Goal: Browse casually

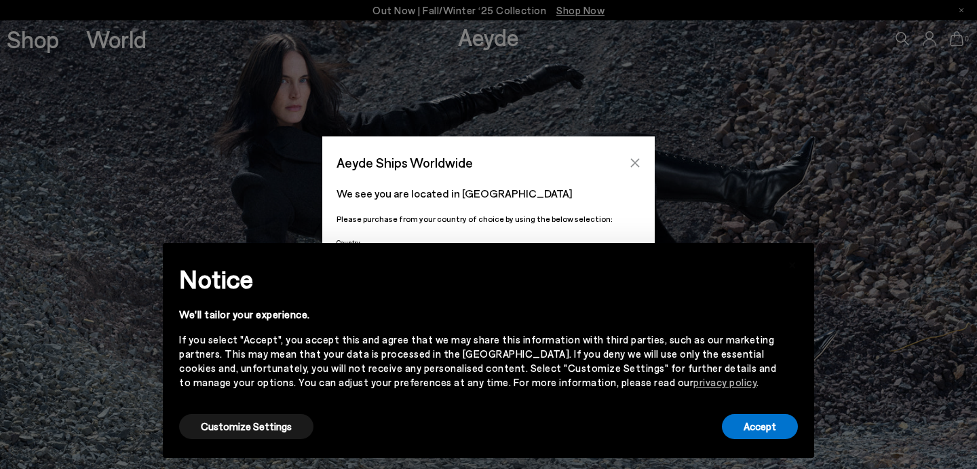
click at [635, 158] on icon "Close" at bounding box center [635, 162] width 11 height 11
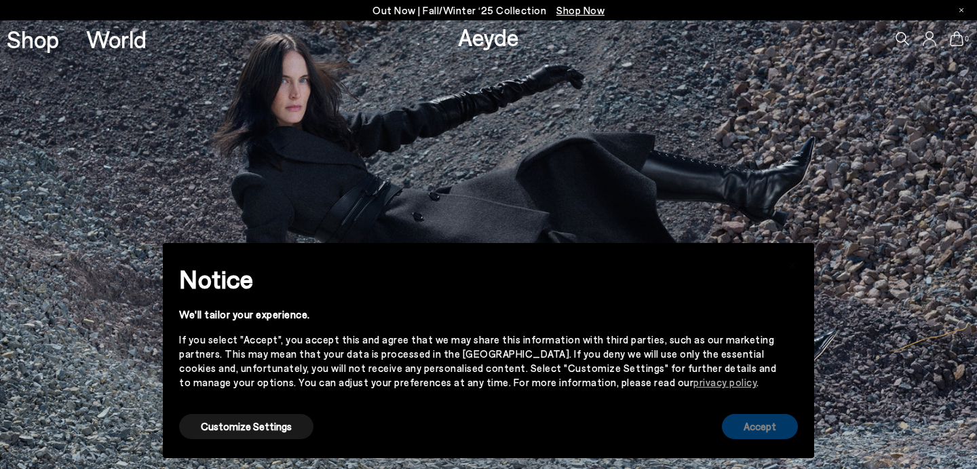
click at [767, 431] on button "Accept" at bounding box center [760, 426] width 76 height 25
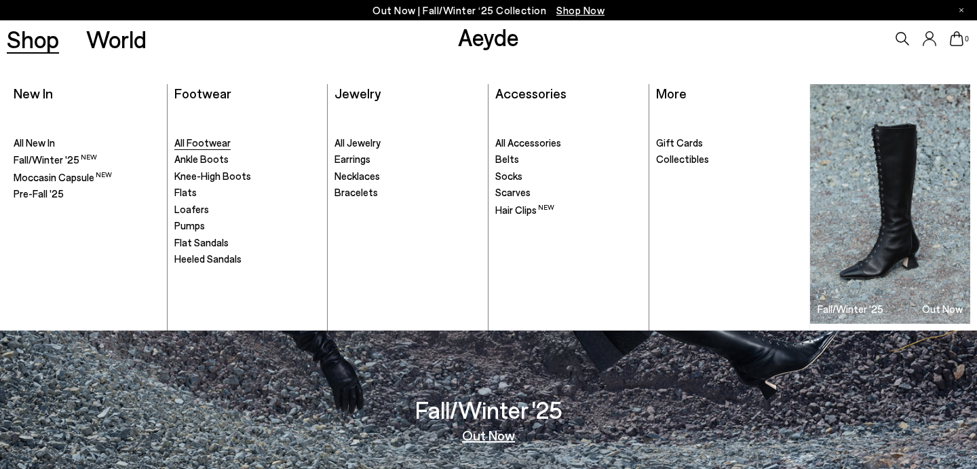
click at [214, 142] on span "All Footwear" at bounding box center [202, 142] width 56 height 12
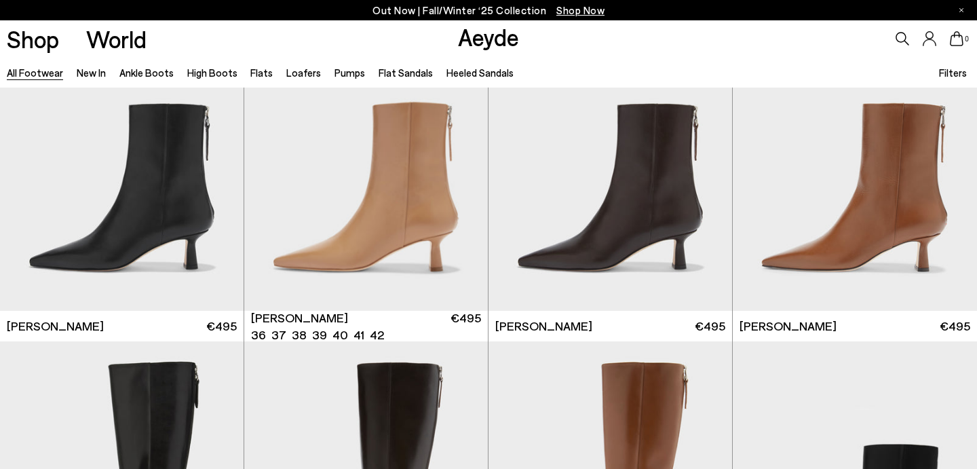
scroll to position [2443, 0]
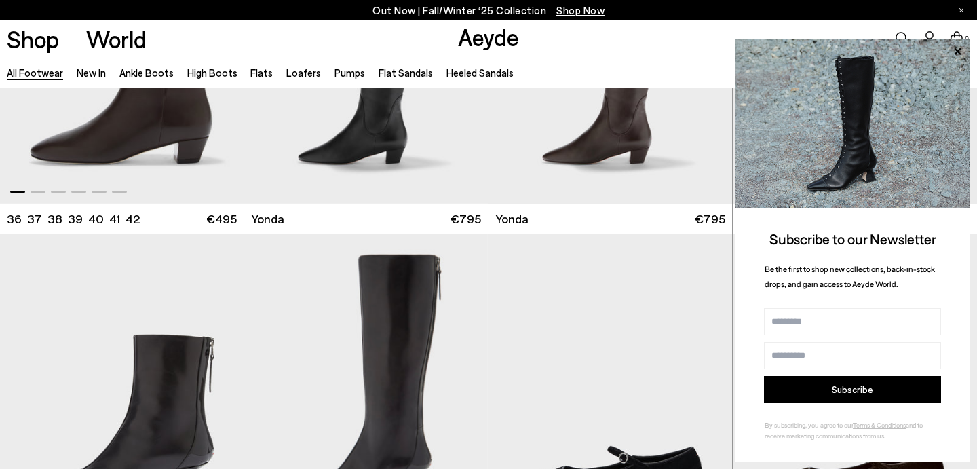
scroll to position [3290, 0]
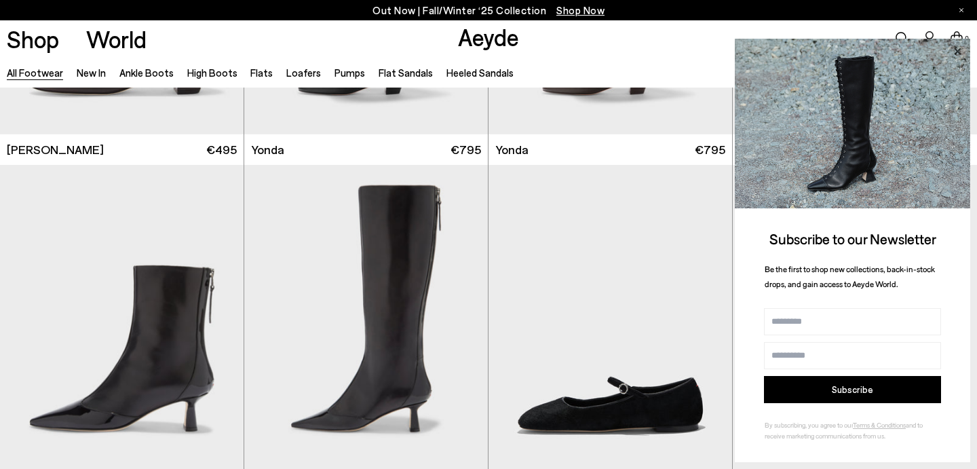
click at [959, 50] on icon at bounding box center [957, 50] width 7 height 7
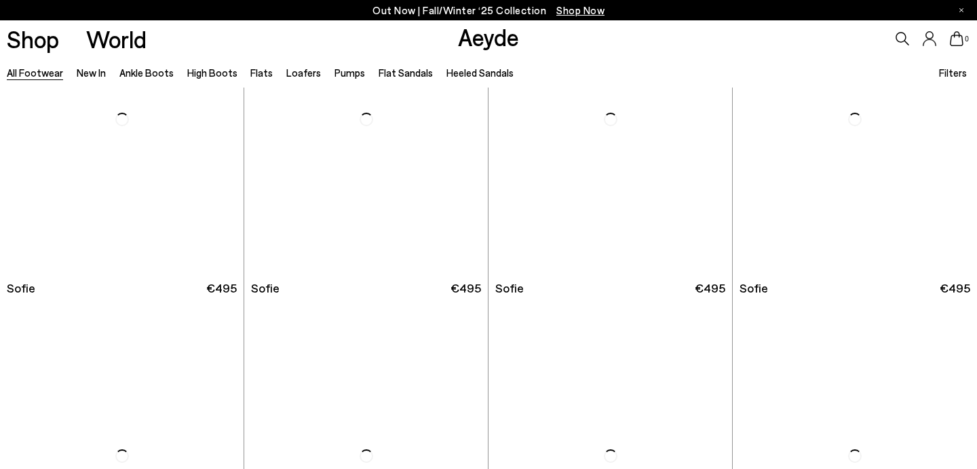
scroll to position [4500, 0]
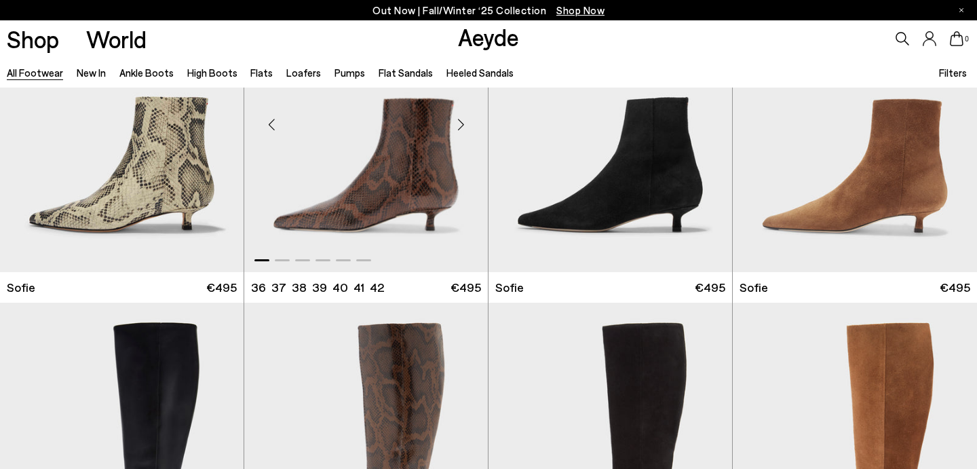
click at [461, 121] on div "Next slide" at bounding box center [460, 124] width 41 height 41
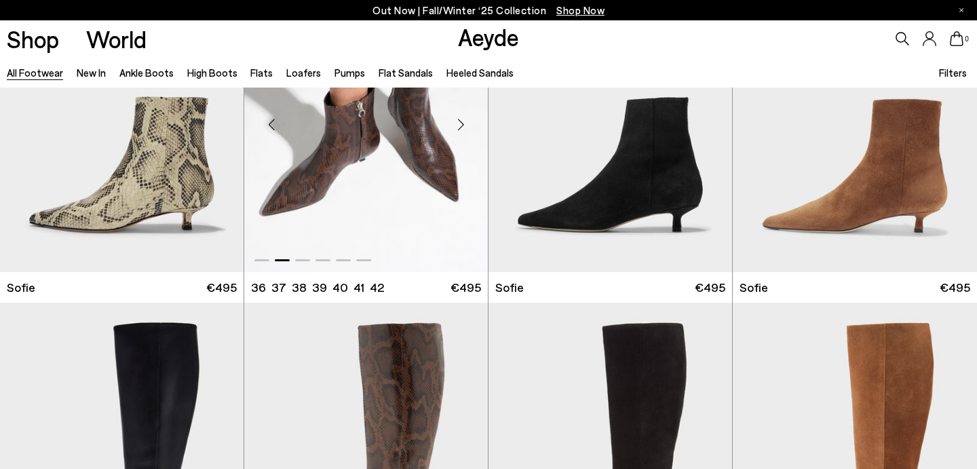
click at [461, 121] on div "Next slide" at bounding box center [460, 124] width 41 height 41
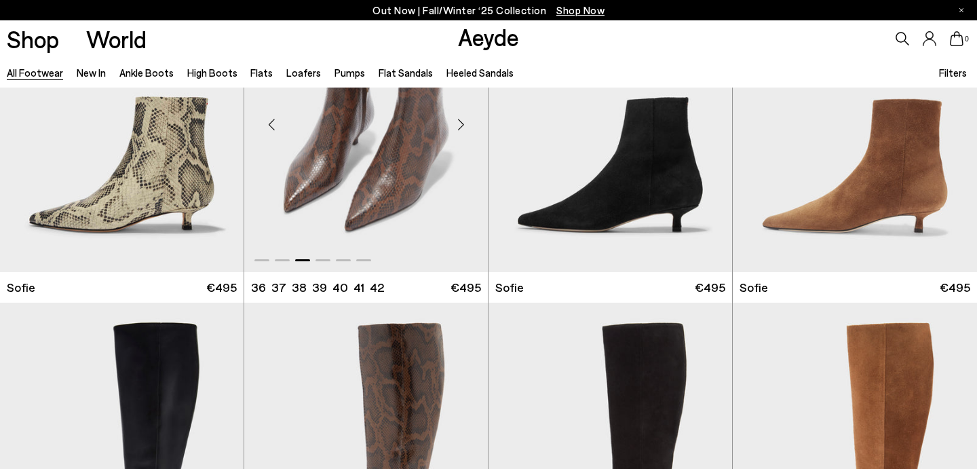
click at [461, 121] on div "Next slide" at bounding box center [460, 124] width 41 height 41
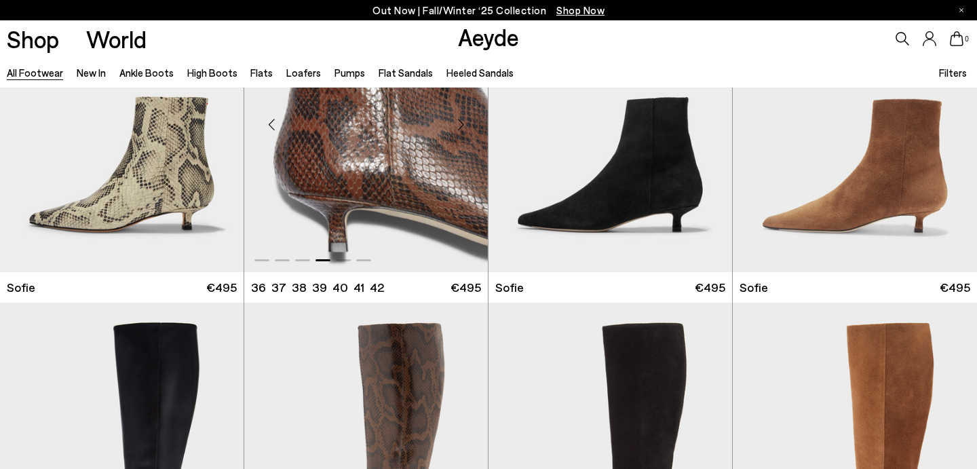
click at [461, 122] on div "Next slide" at bounding box center [460, 124] width 41 height 41
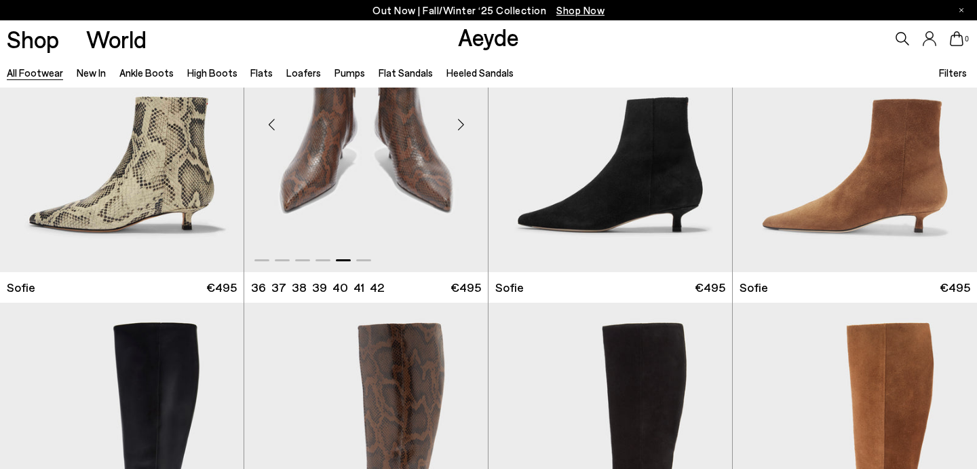
click at [462, 123] on div "Next slide" at bounding box center [460, 124] width 41 height 41
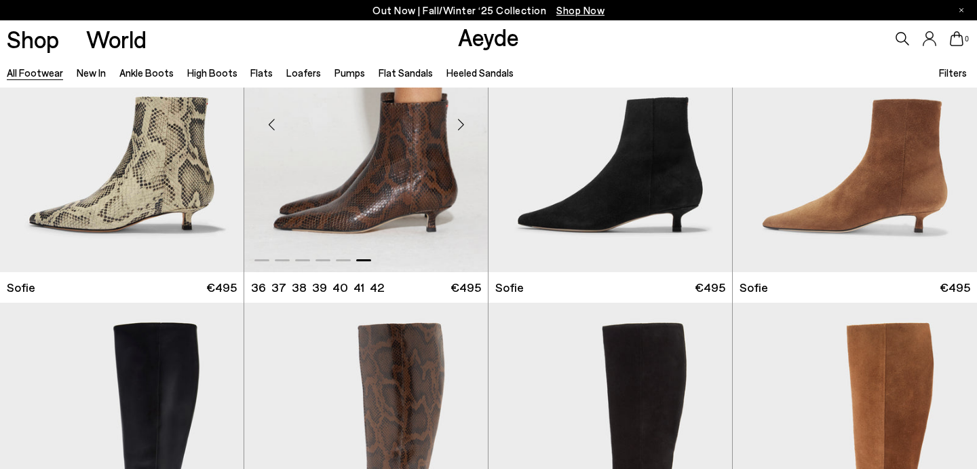
click at [463, 123] on div "Next slide" at bounding box center [460, 124] width 41 height 41
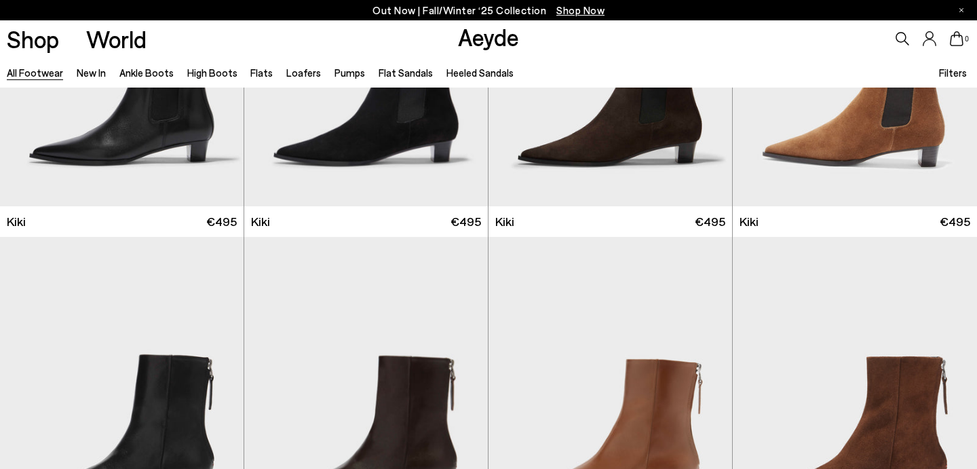
scroll to position [5410, 0]
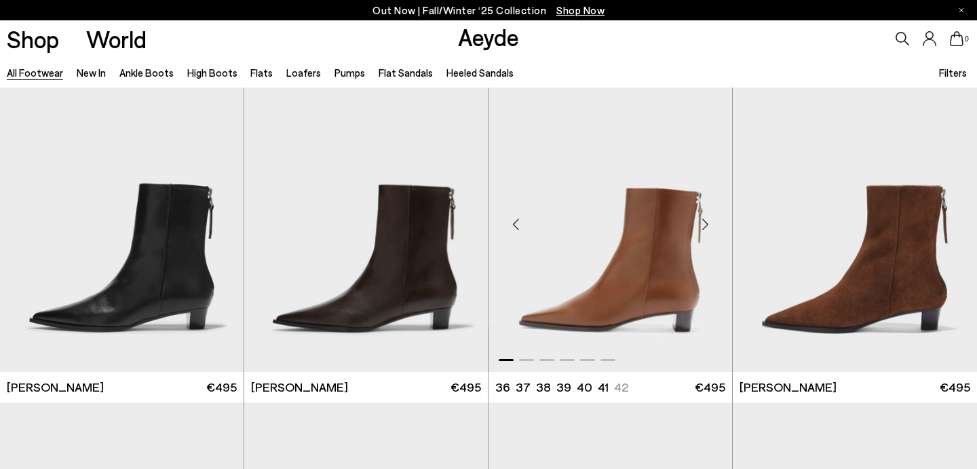
click at [709, 225] on div "Next slide" at bounding box center [704, 224] width 41 height 41
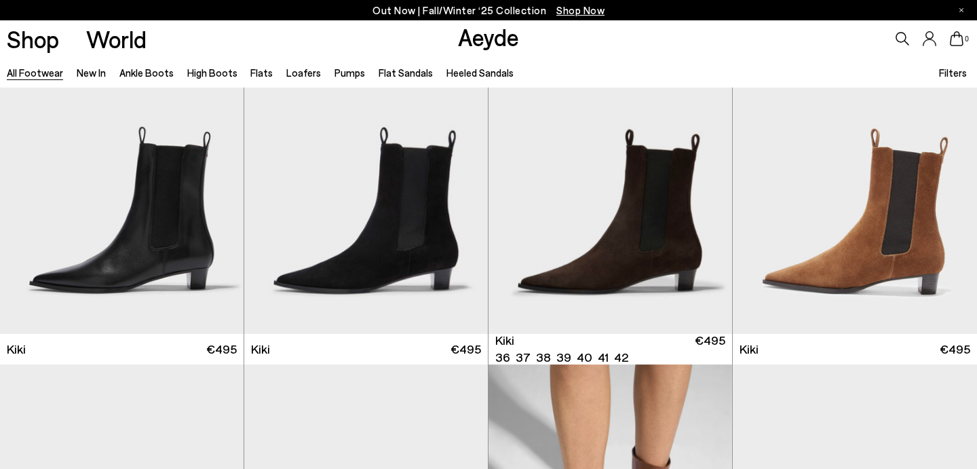
scroll to position [5090, 0]
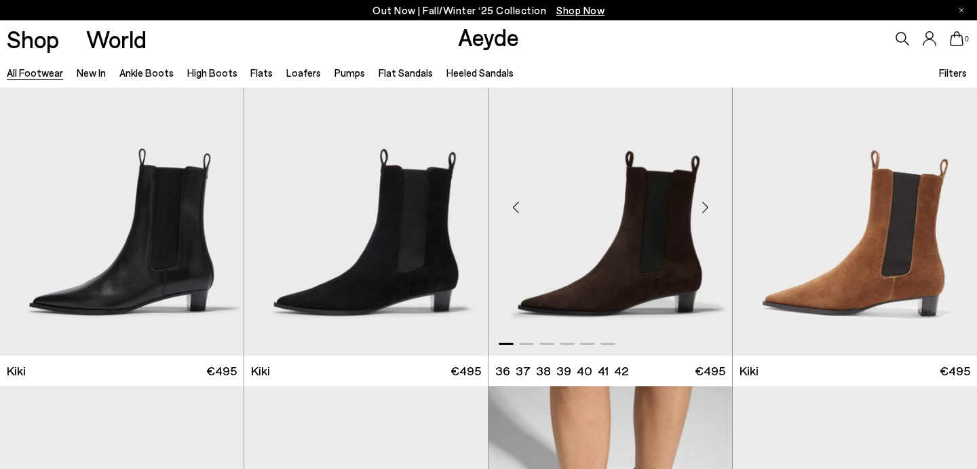
click at [701, 206] on div "Next slide" at bounding box center [704, 207] width 41 height 41
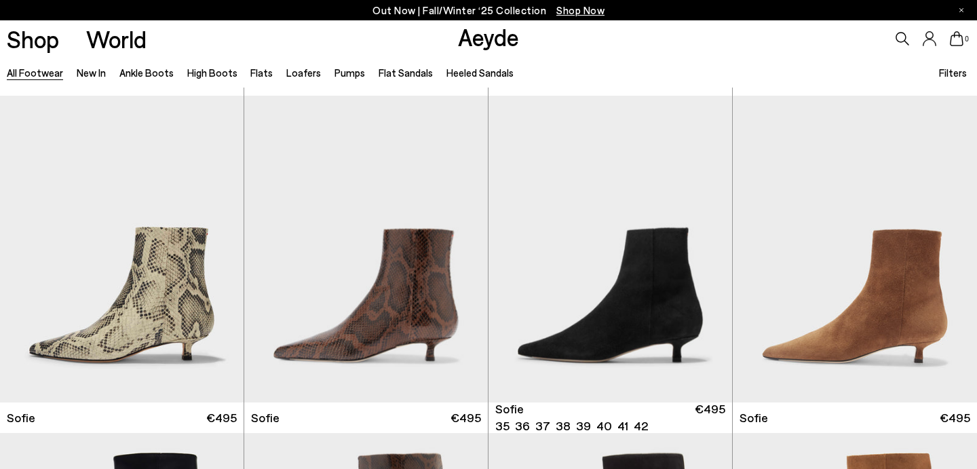
scroll to position [4361, 0]
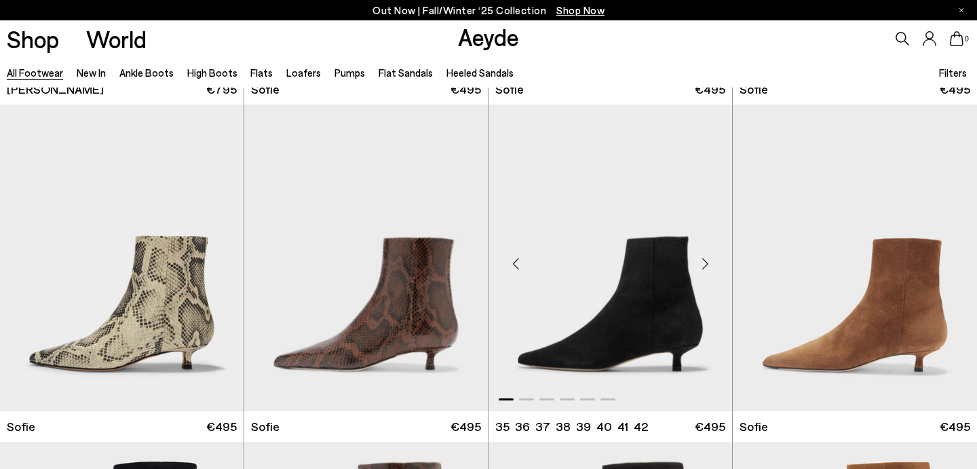
click at [704, 265] on div "Next slide" at bounding box center [704, 263] width 41 height 41
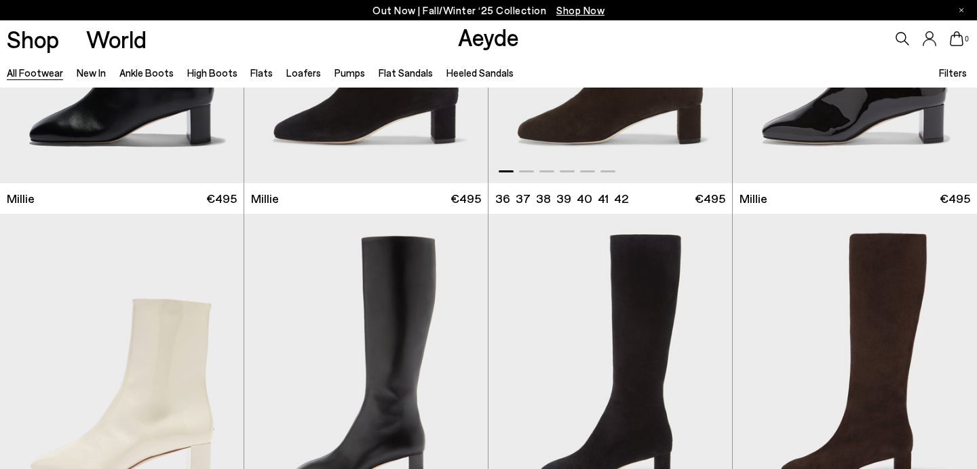
scroll to position [5962, 0]
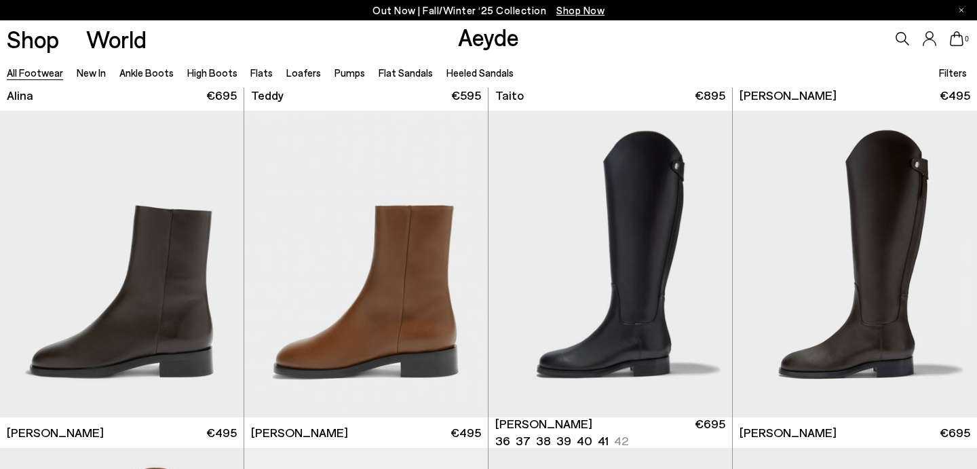
scroll to position [7818, 0]
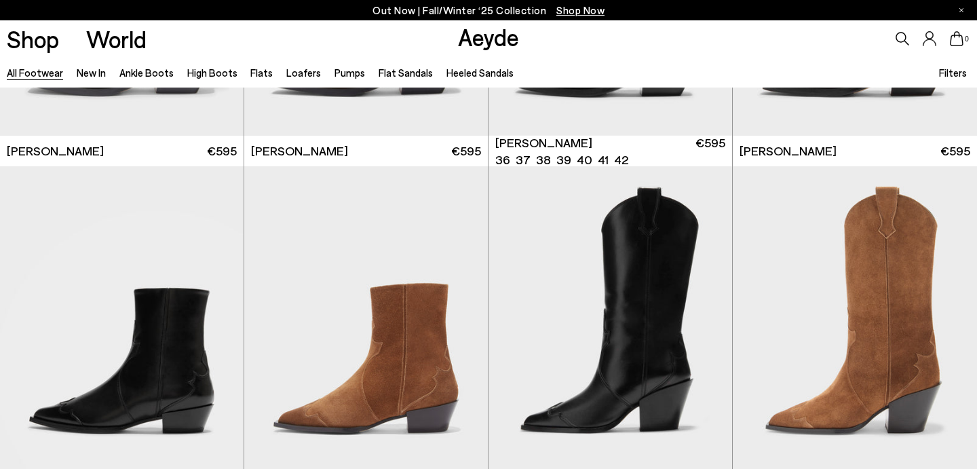
scroll to position [10069, 0]
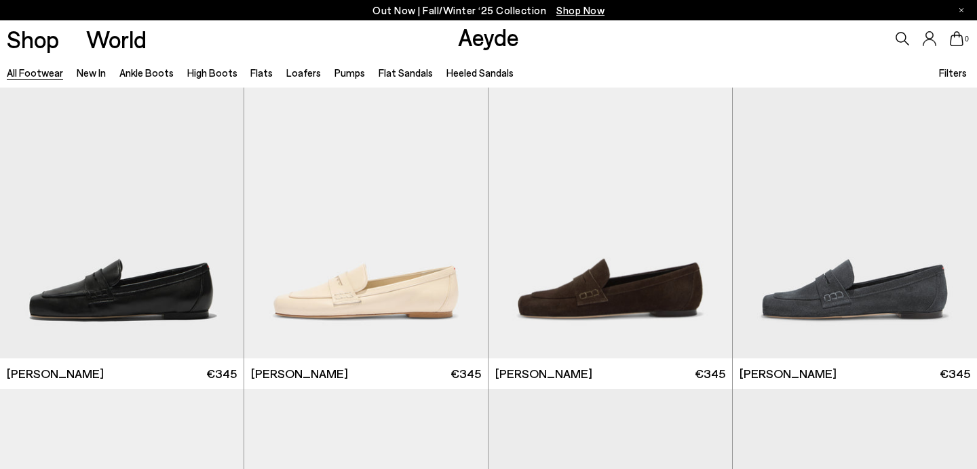
scroll to position [11889, 0]
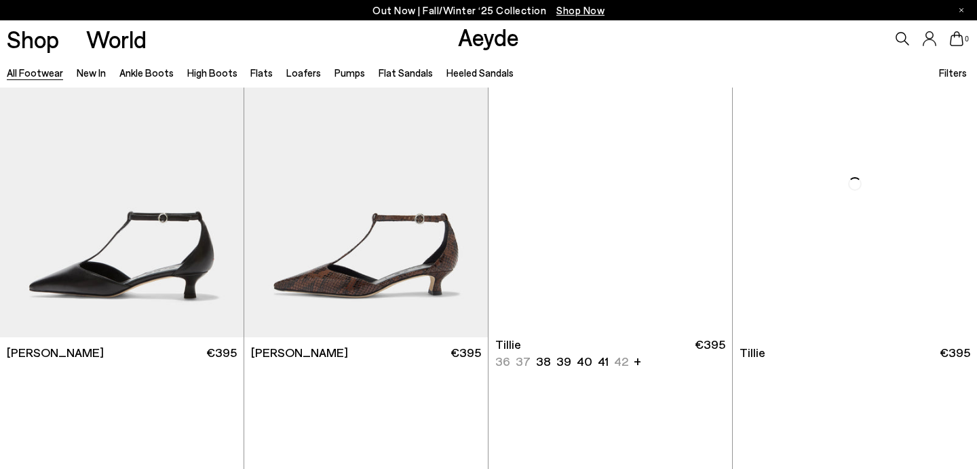
scroll to position [14110, 0]
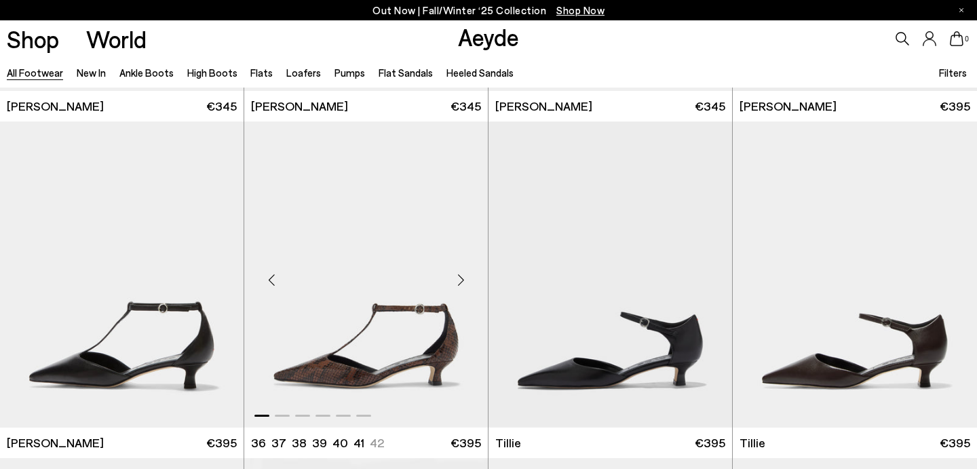
click at [458, 262] on div "Next slide" at bounding box center [460, 279] width 41 height 41
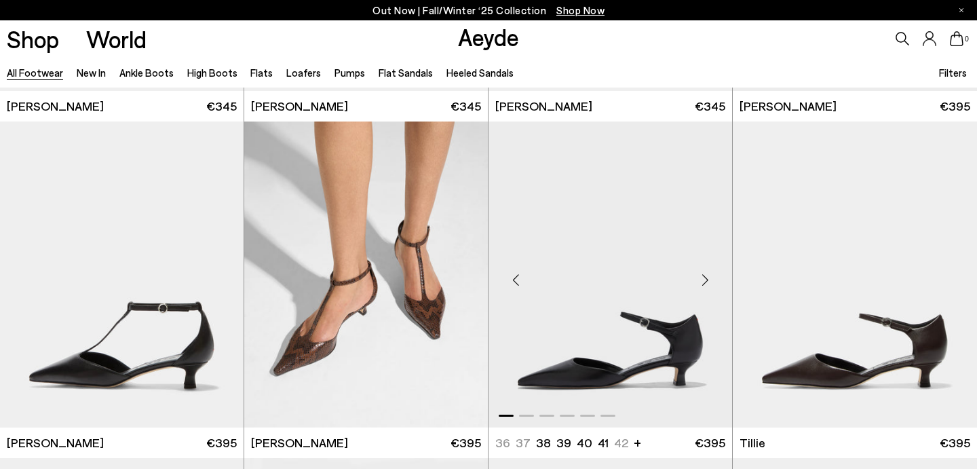
click at [712, 281] on div "Next slide" at bounding box center [704, 279] width 41 height 41
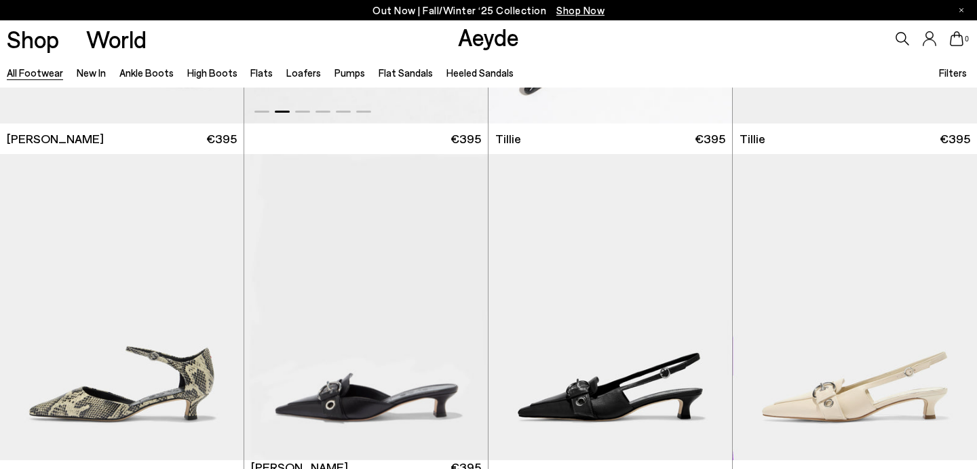
scroll to position [14749, 0]
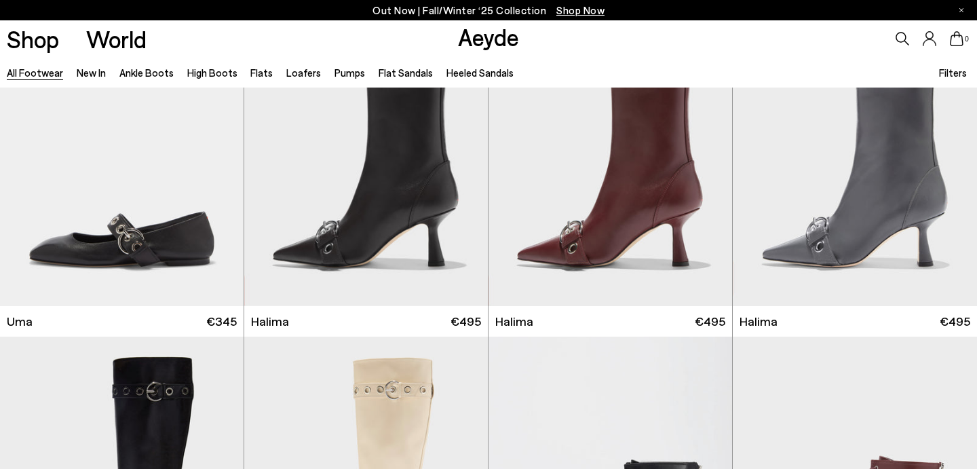
scroll to position [15876, 0]
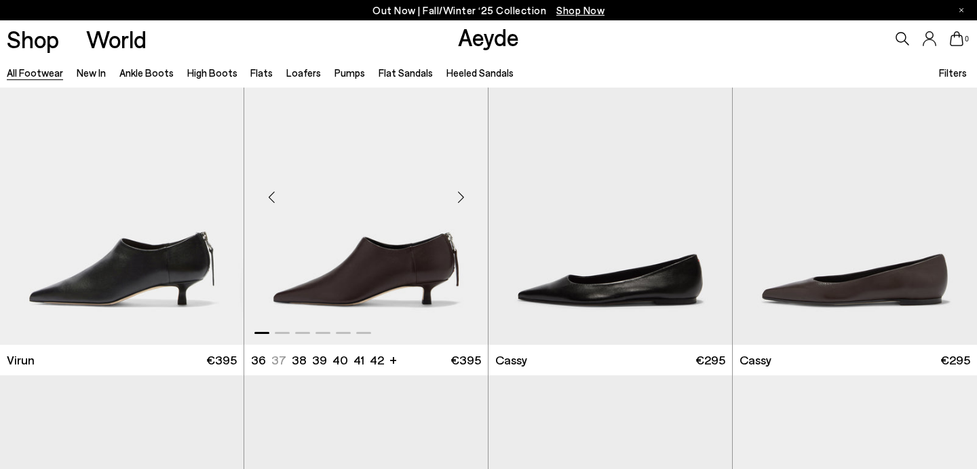
click at [458, 201] on div "Next slide" at bounding box center [460, 196] width 41 height 41
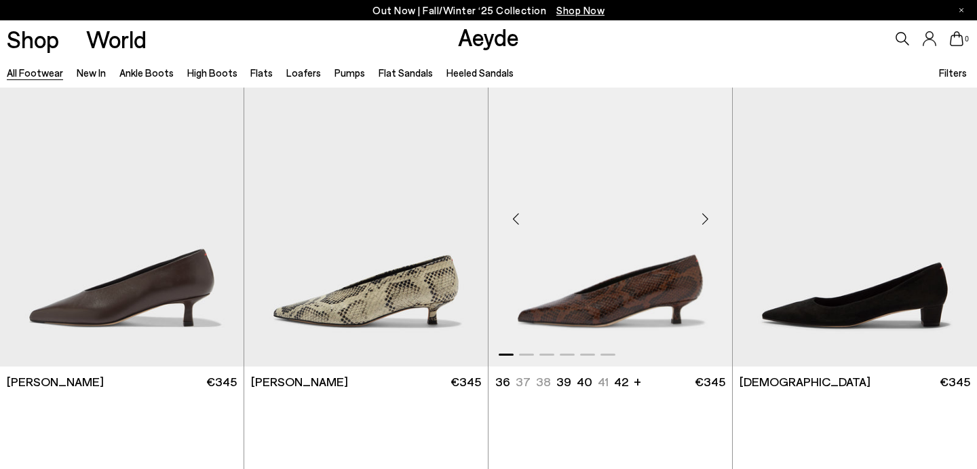
scroll to position [16485, 0]
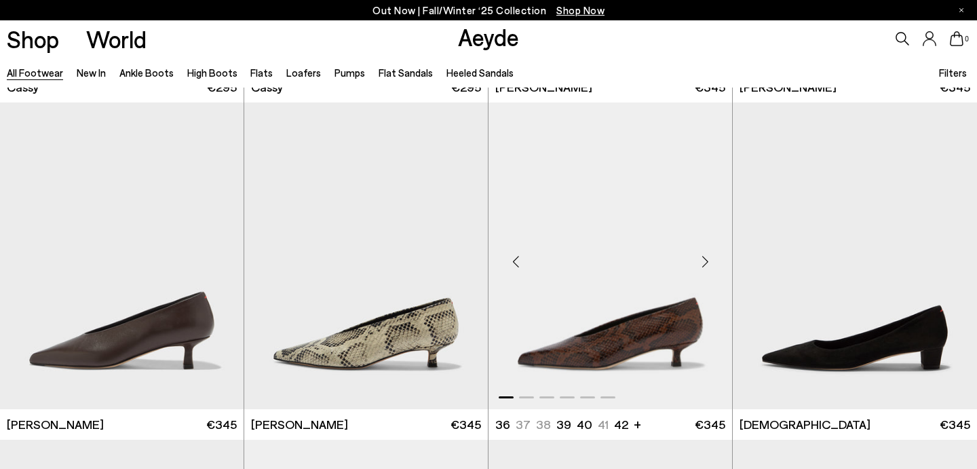
click at [704, 258] on div "Next slide" at bounding box center [704, 261] width 41 height 41
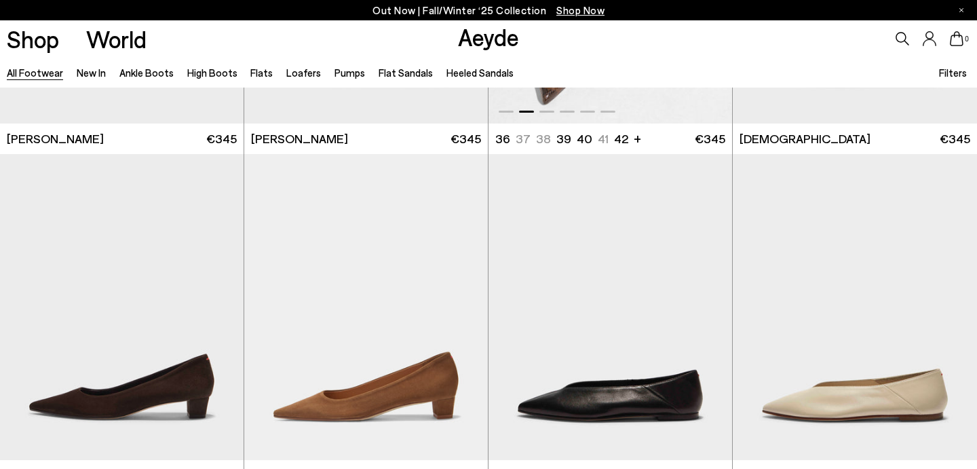
scroll to position [16861, 0]
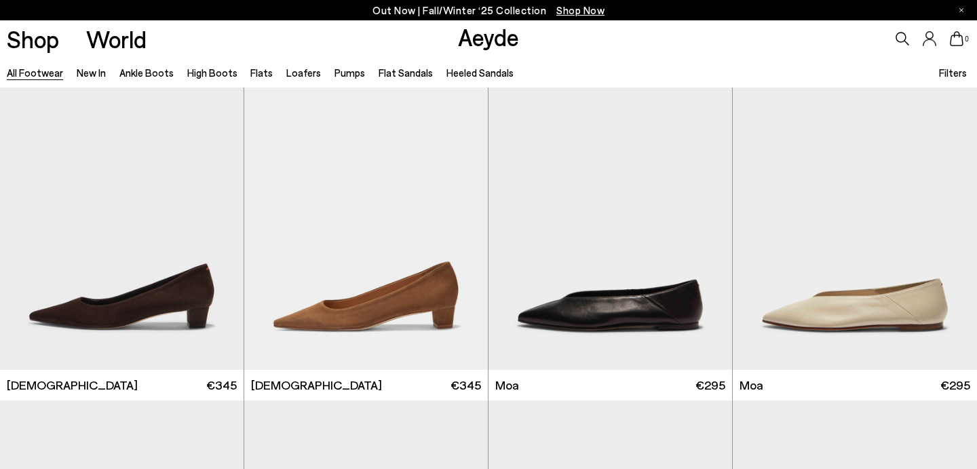
scroll to position [17583, 0]
